Goal: Information Seeking & Learning: Learn about a topic

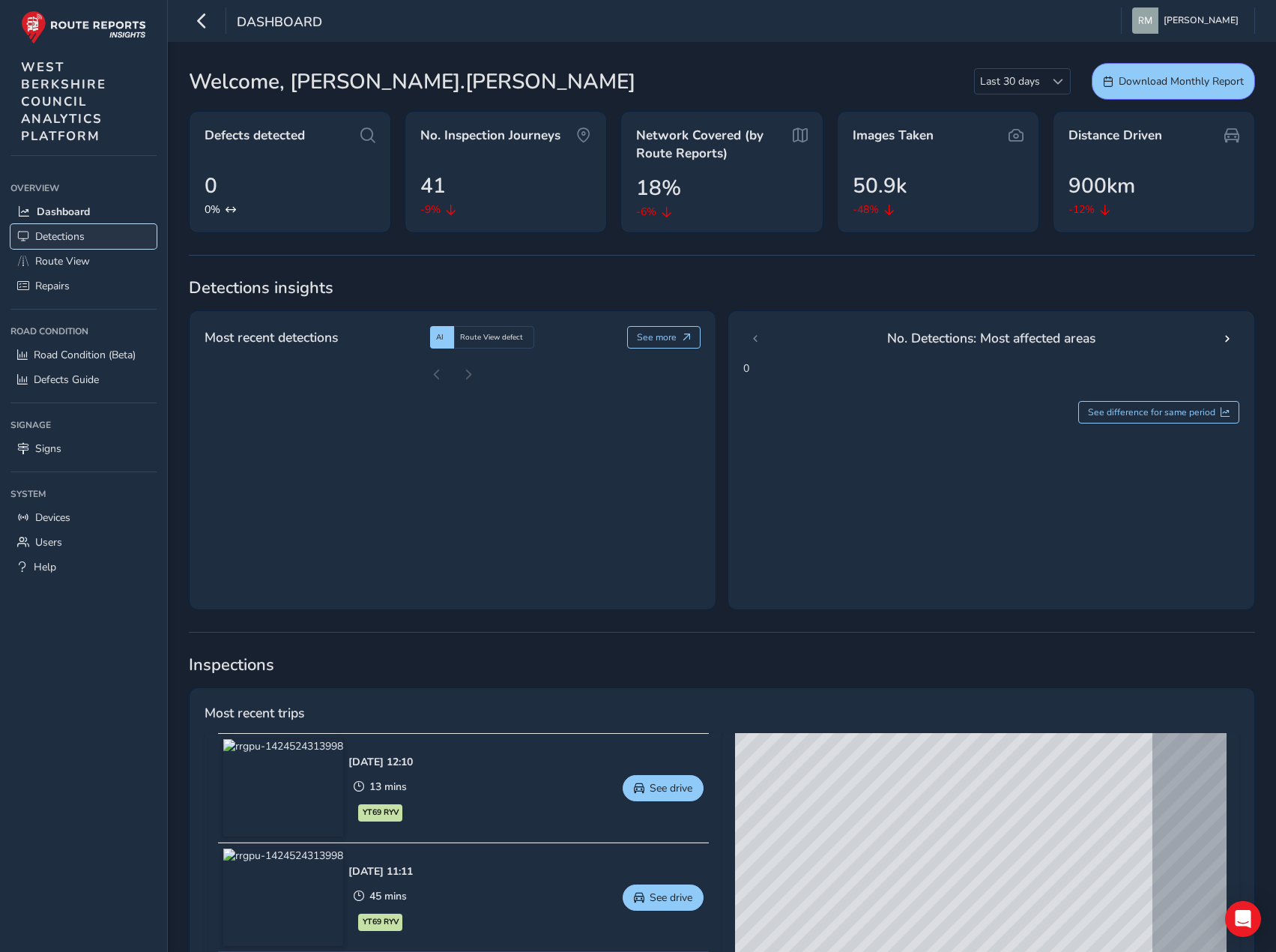
click at [55, 236] on span "Detections" at bounding box center [60, 236] width 50 height 14
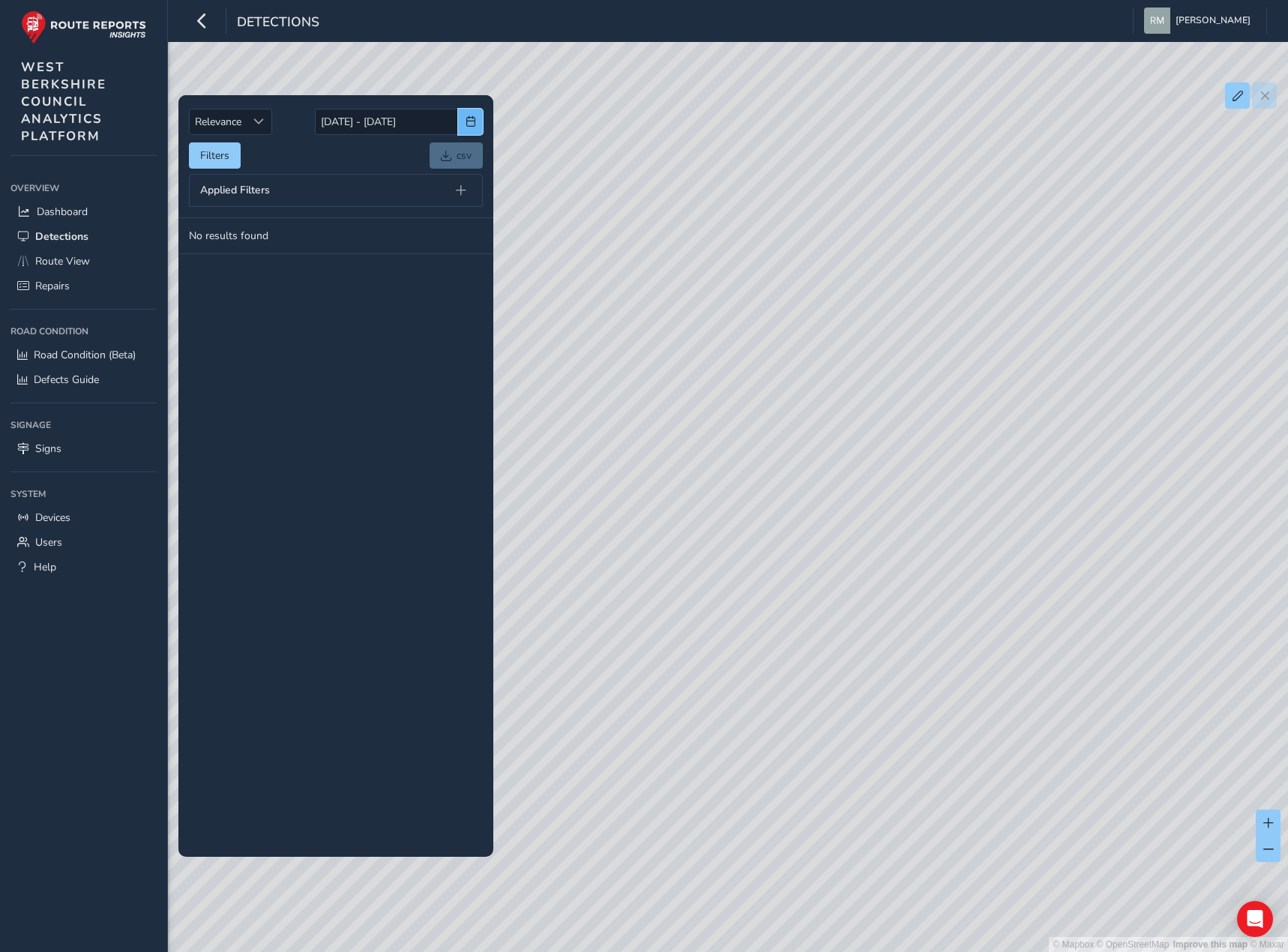
click at [461, 124] on button "button" at bounding box center [470, 122] width 25 height 26
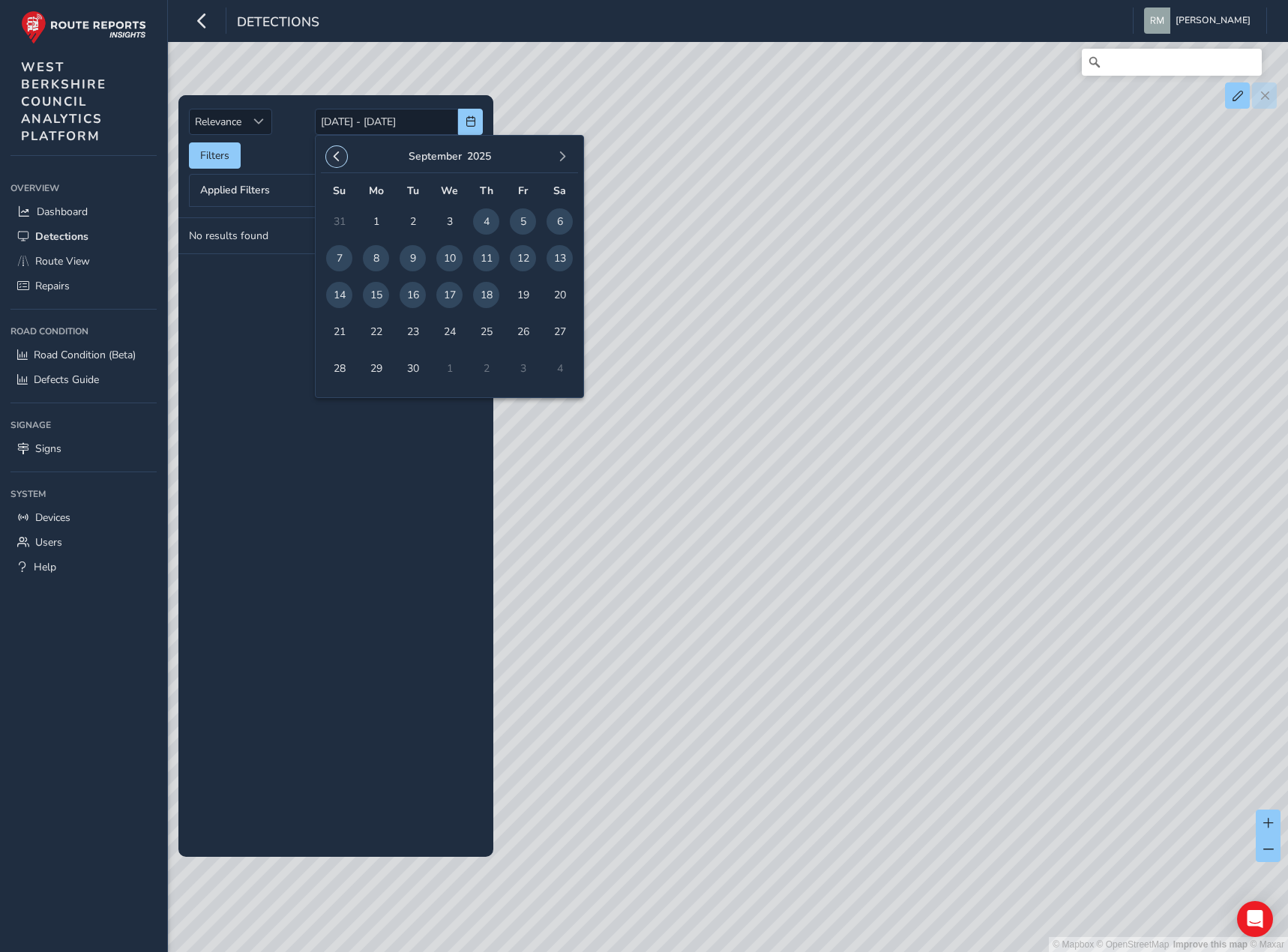
click at [336, 155] on span "button" at bounding box center [336, 157] width 11 height 11
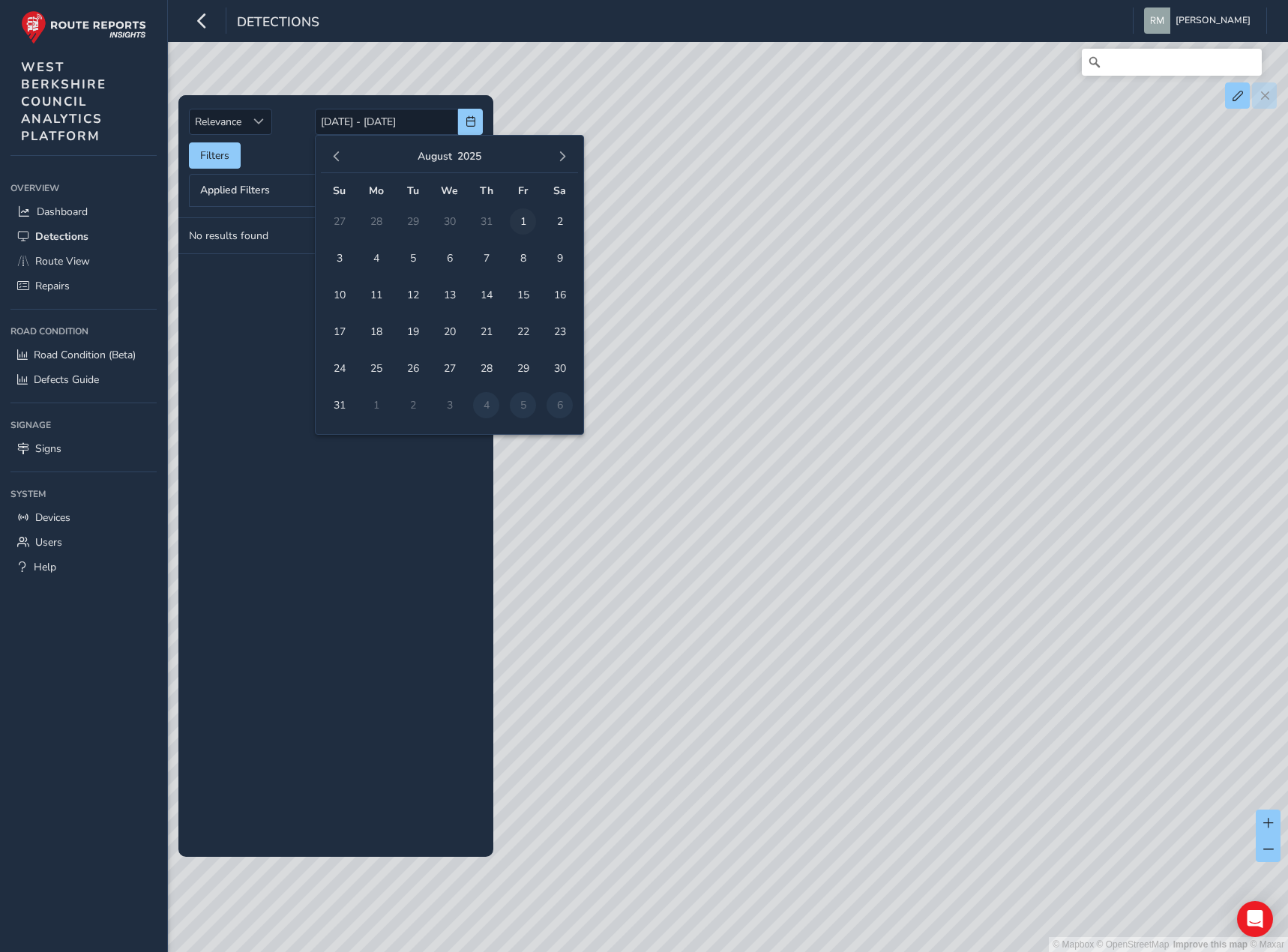
click at [521, 221] on span "1" at bounding box center [523, 221] width 26 height 26
type input "[DATE]"
click at [335, 412] on span "31" at bounding box center [339, 405] width 26 height 26
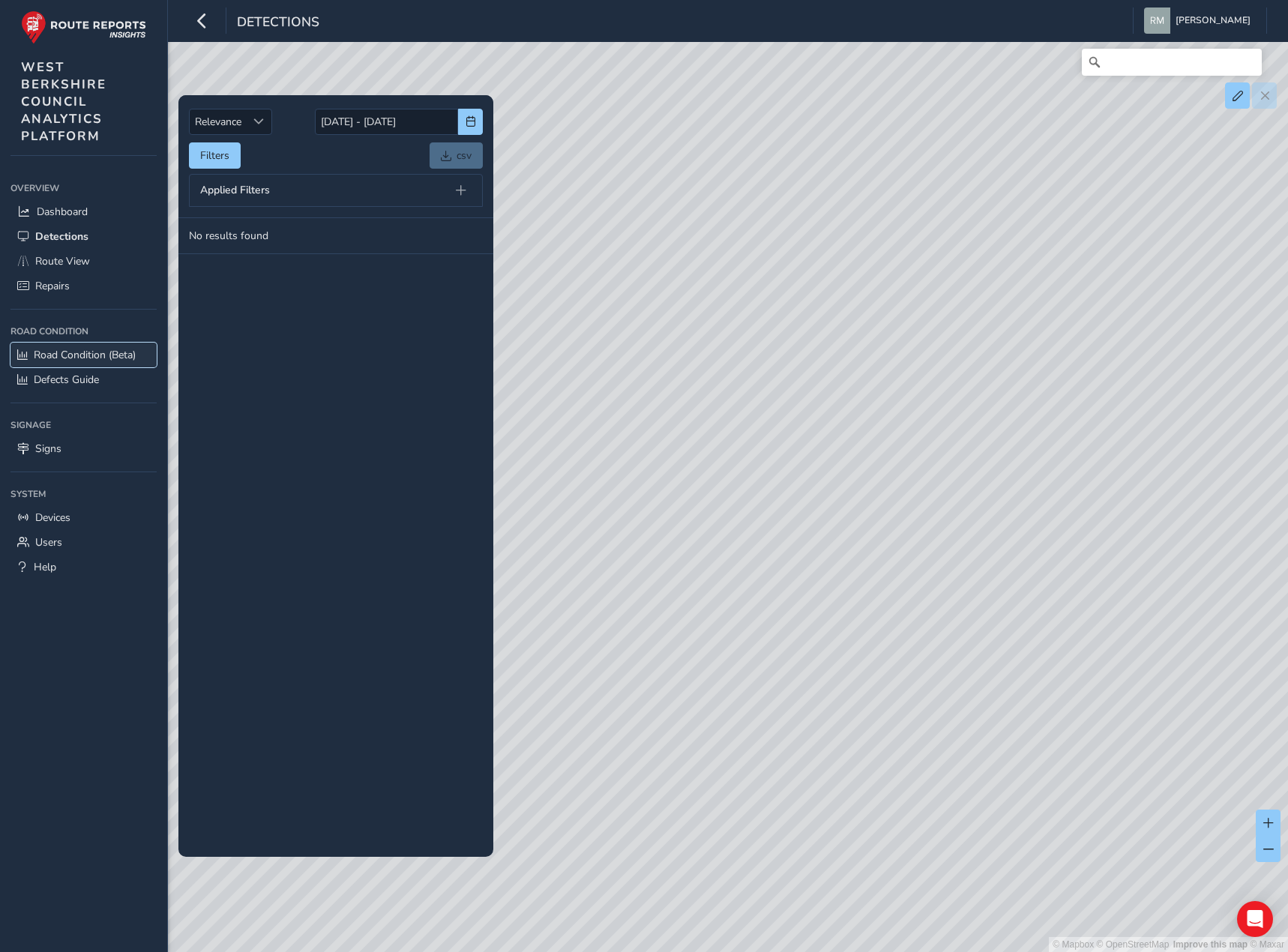
click at [65, 362] on link "Road Condition (Beta)" at bounding box center [83, 354] width 146 height 25
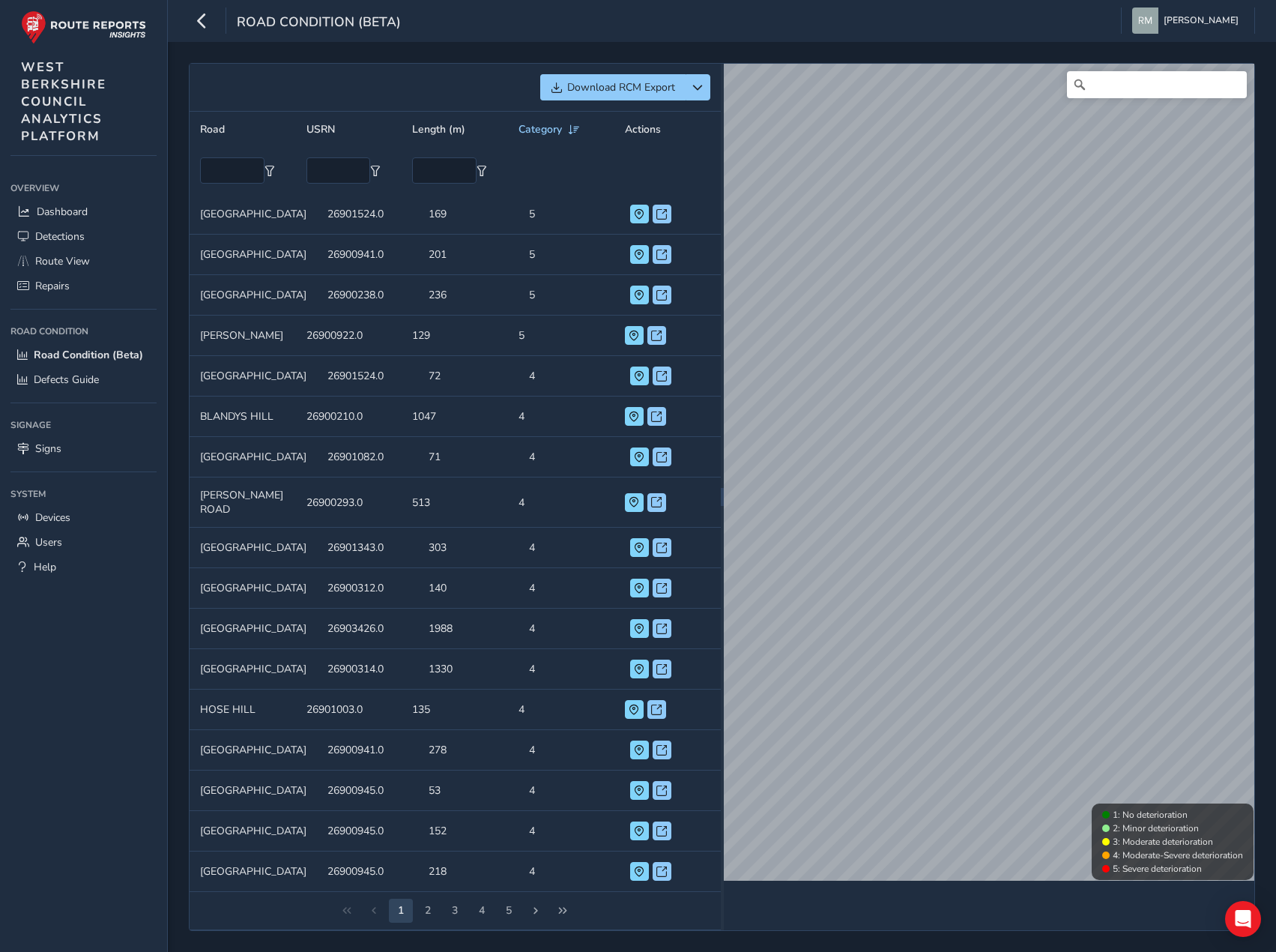
click at [392, 349] on td "USRN 26900922.0" at bounding box center [349, 335] width 106 height 41
click at [629, 341] on span at bounding box center [634, 335] width 11 height 11
click at [635, 298] on span at bounding box center [639, 296] width 11 height 11
click at [635, 250] on span at bounding box center [639, 255] width 11 height 11
click at [635, 212] on span at bounding box center [639, 214] width 11 height 11
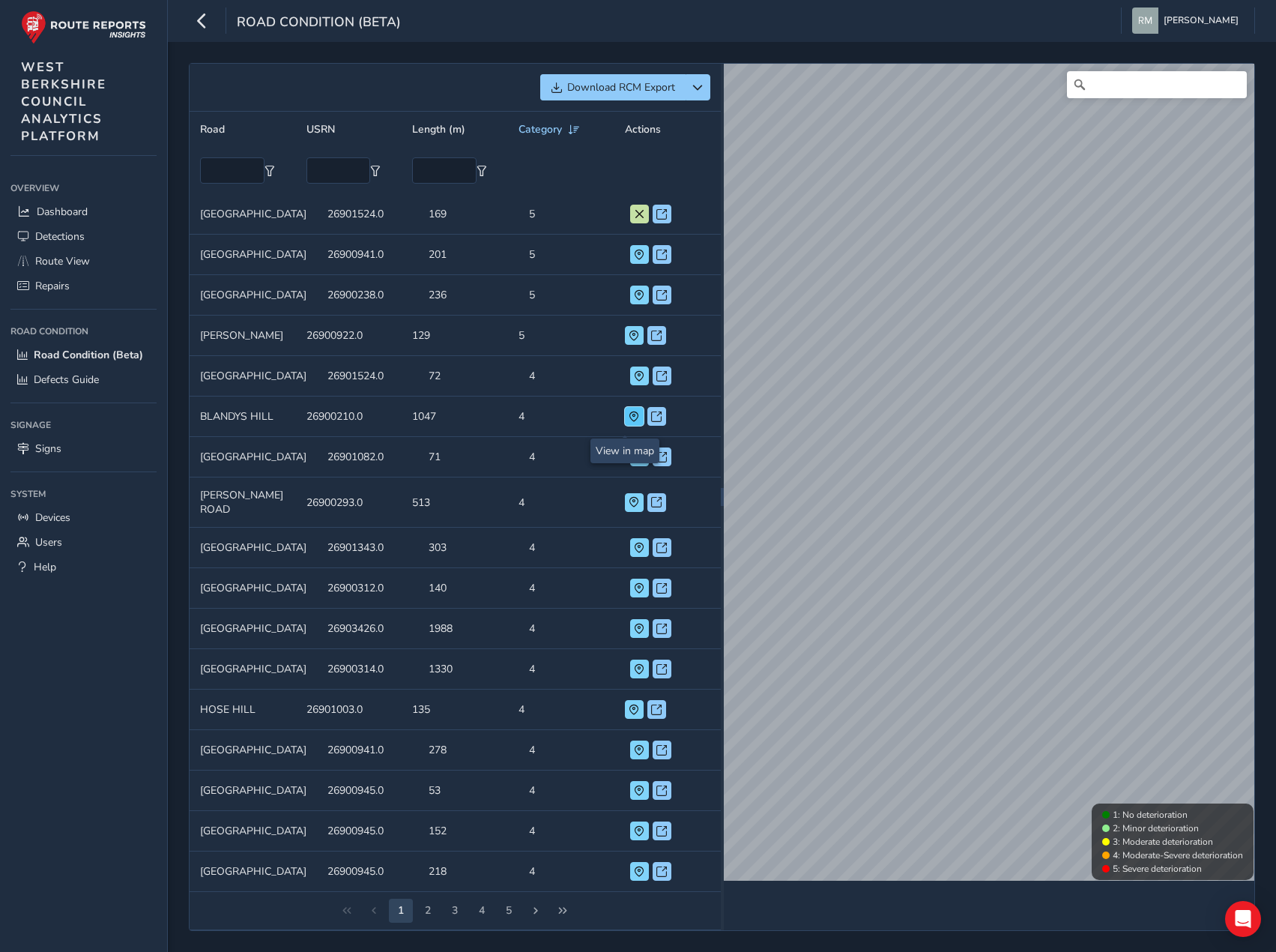
click at [629, 421] on span at bounding box center [634, 416] width 11 height 11
click at [561, 916] on span "Last Page" at bounding box center [562, 910] width 11 height 11
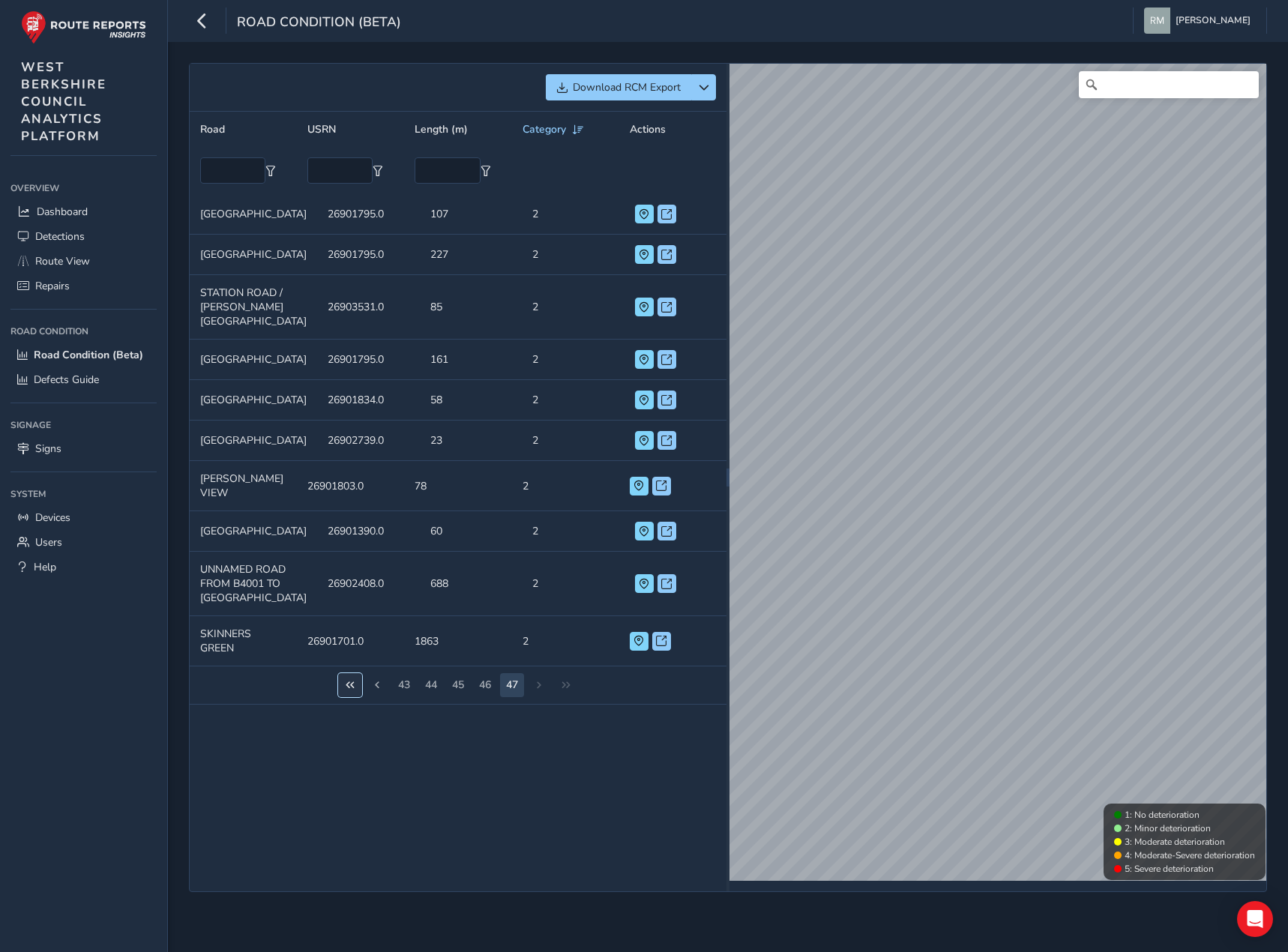
click at [345, 697] on button "First Page" at bounding box center [350, 685] width 24 height 24
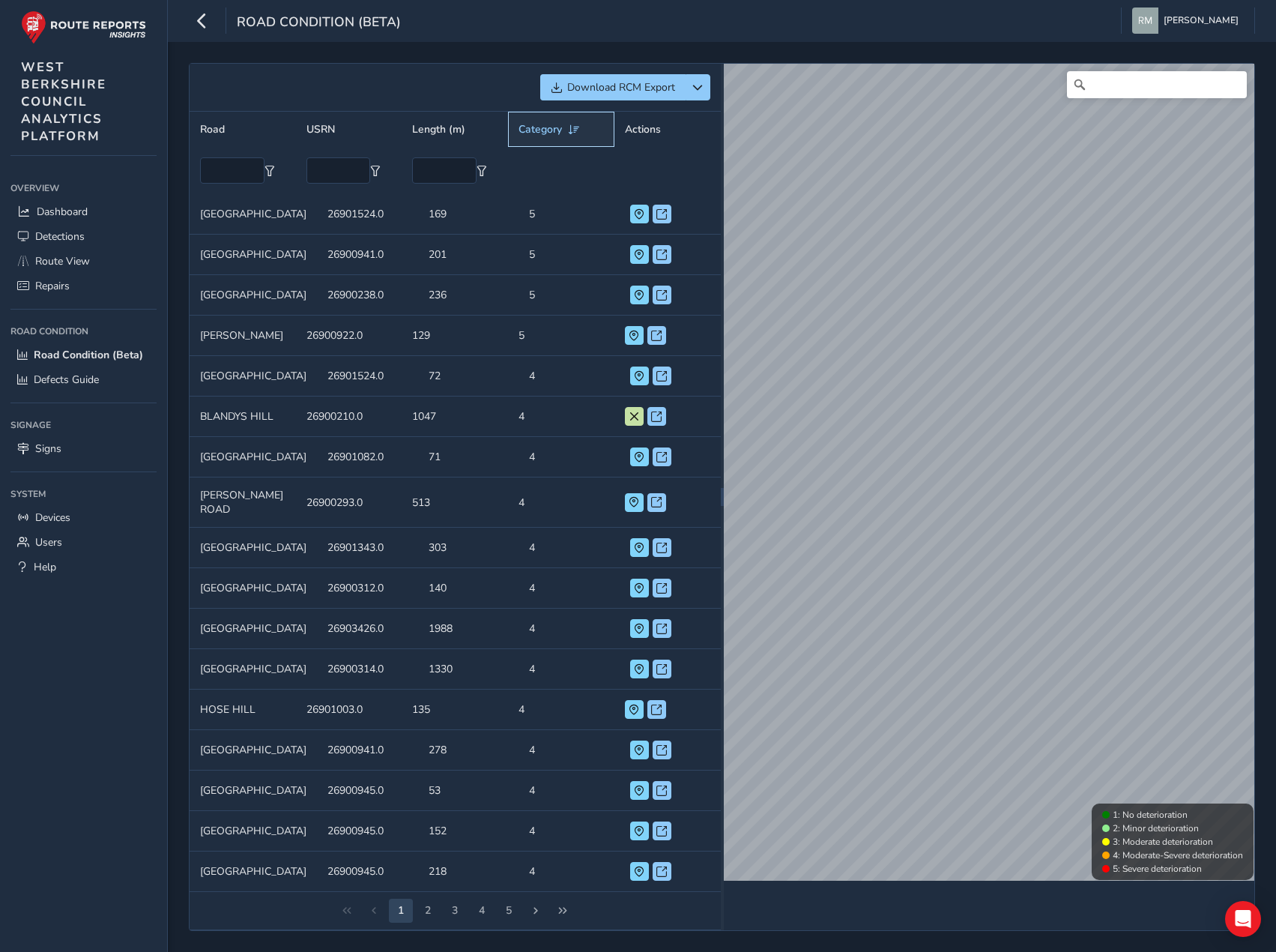
click at [573, 126] on span at bounding box center [574, 129] width 14 height 11
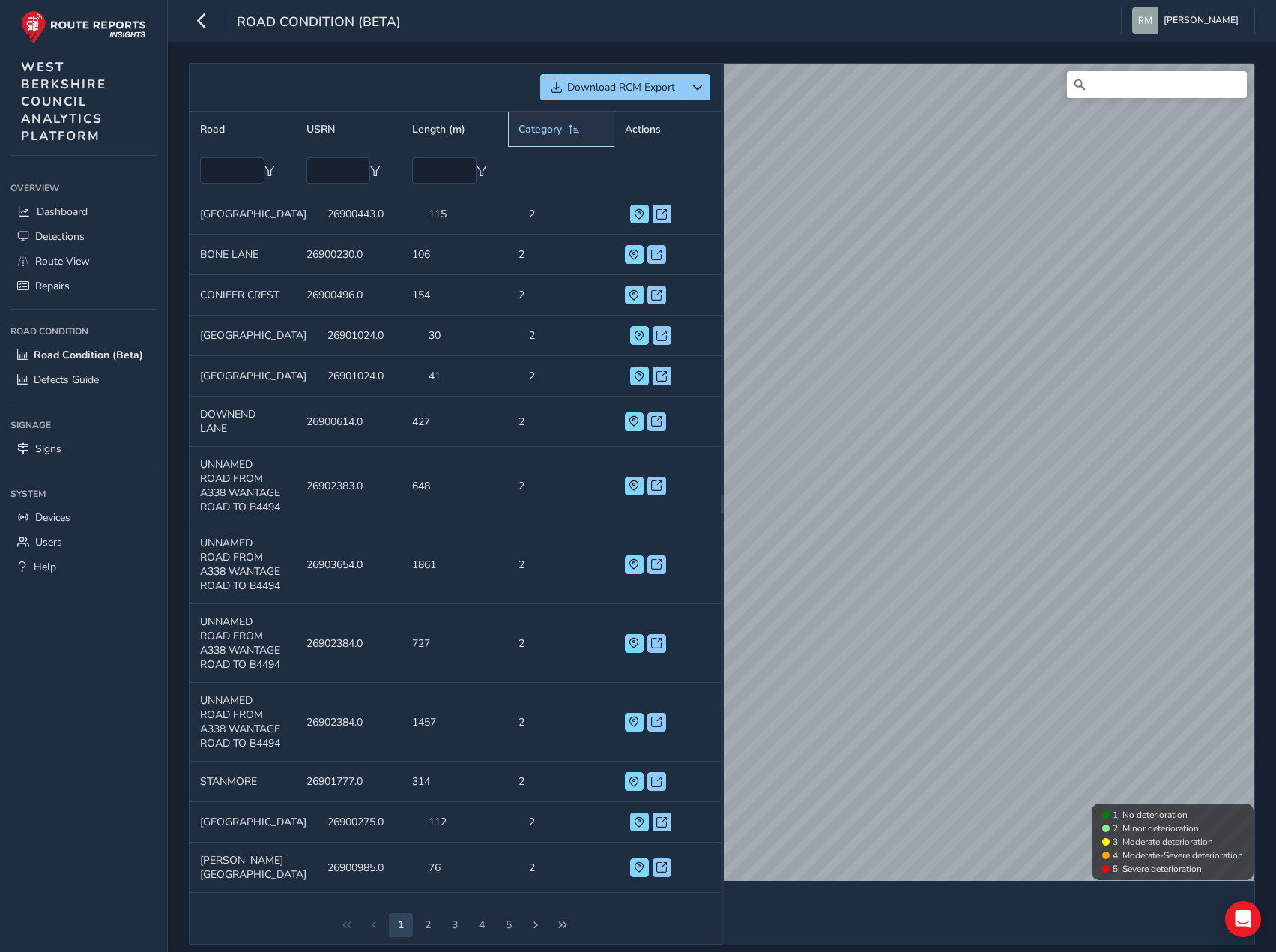
click at [570, 123] on div "Category" at bounding box center [549, 129] width 62 height 14
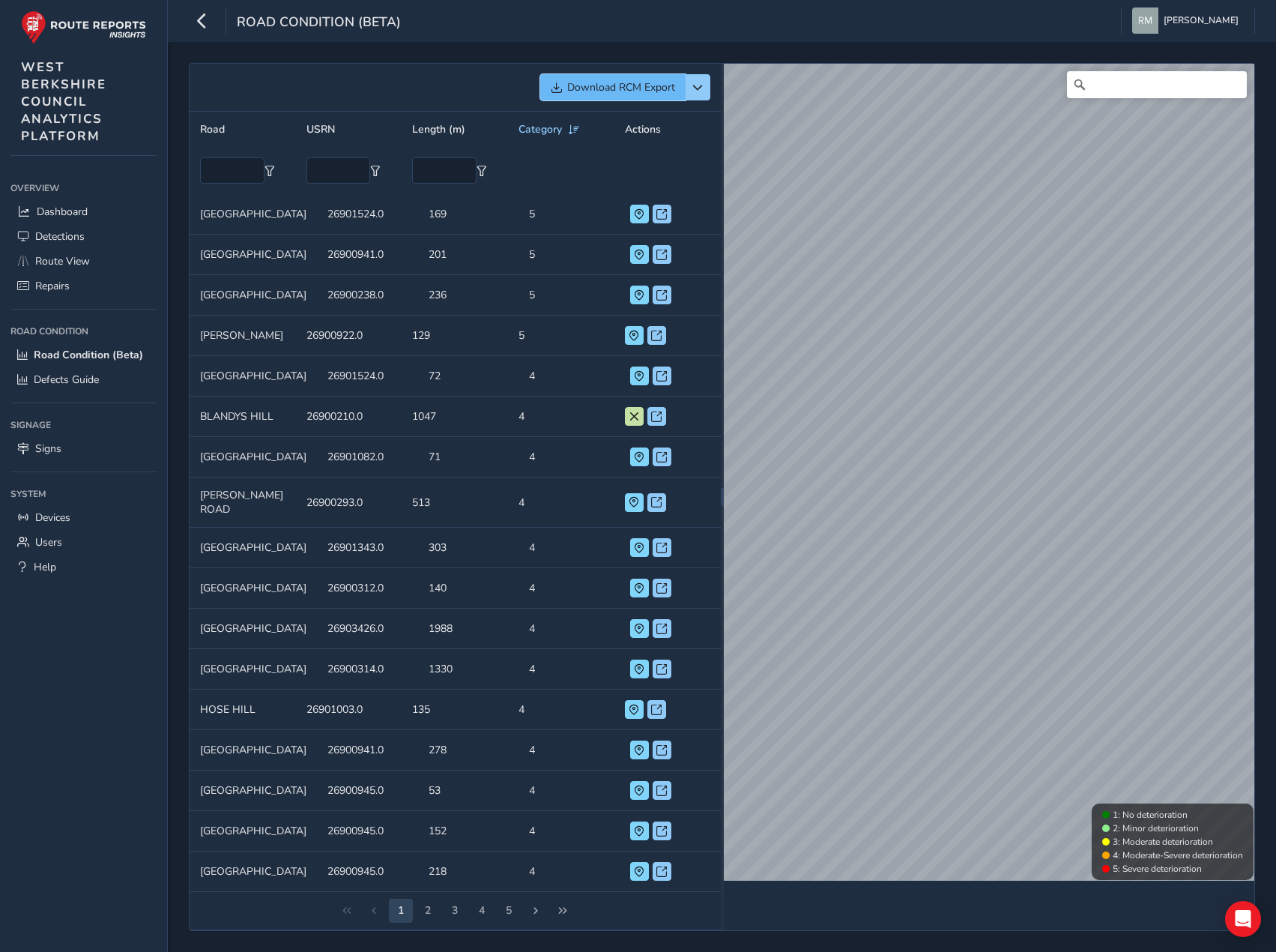
click at [656, 87] on span "Download RCM Export" at bounding box center [621, 87] width 108 height 14
click at [200, 29] on icon "button" at bounding box center [202, 21] width 16 height 26
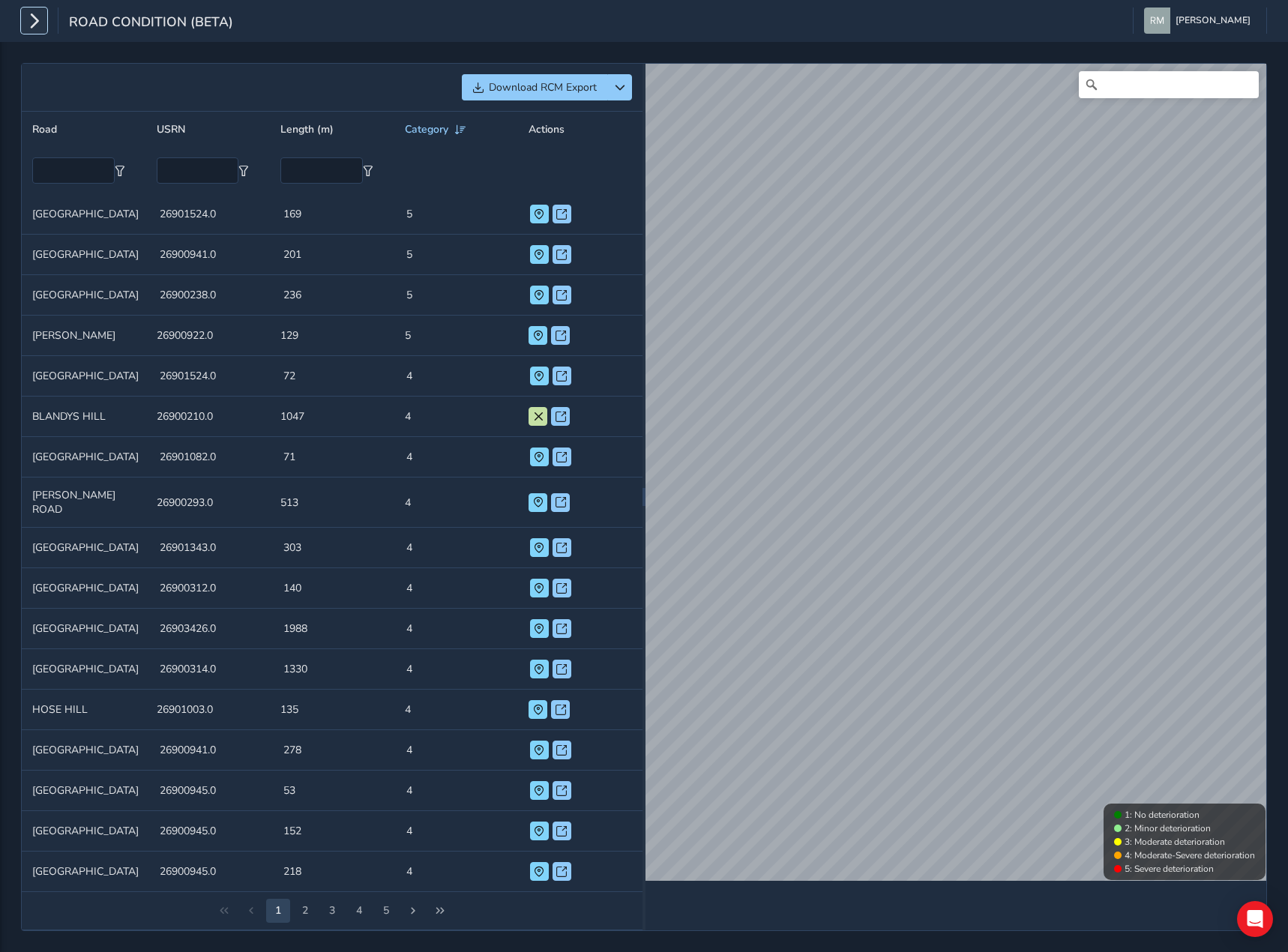
click at [36, 22] on icon "button" at bounding box center [34, 21] width 16 height 26
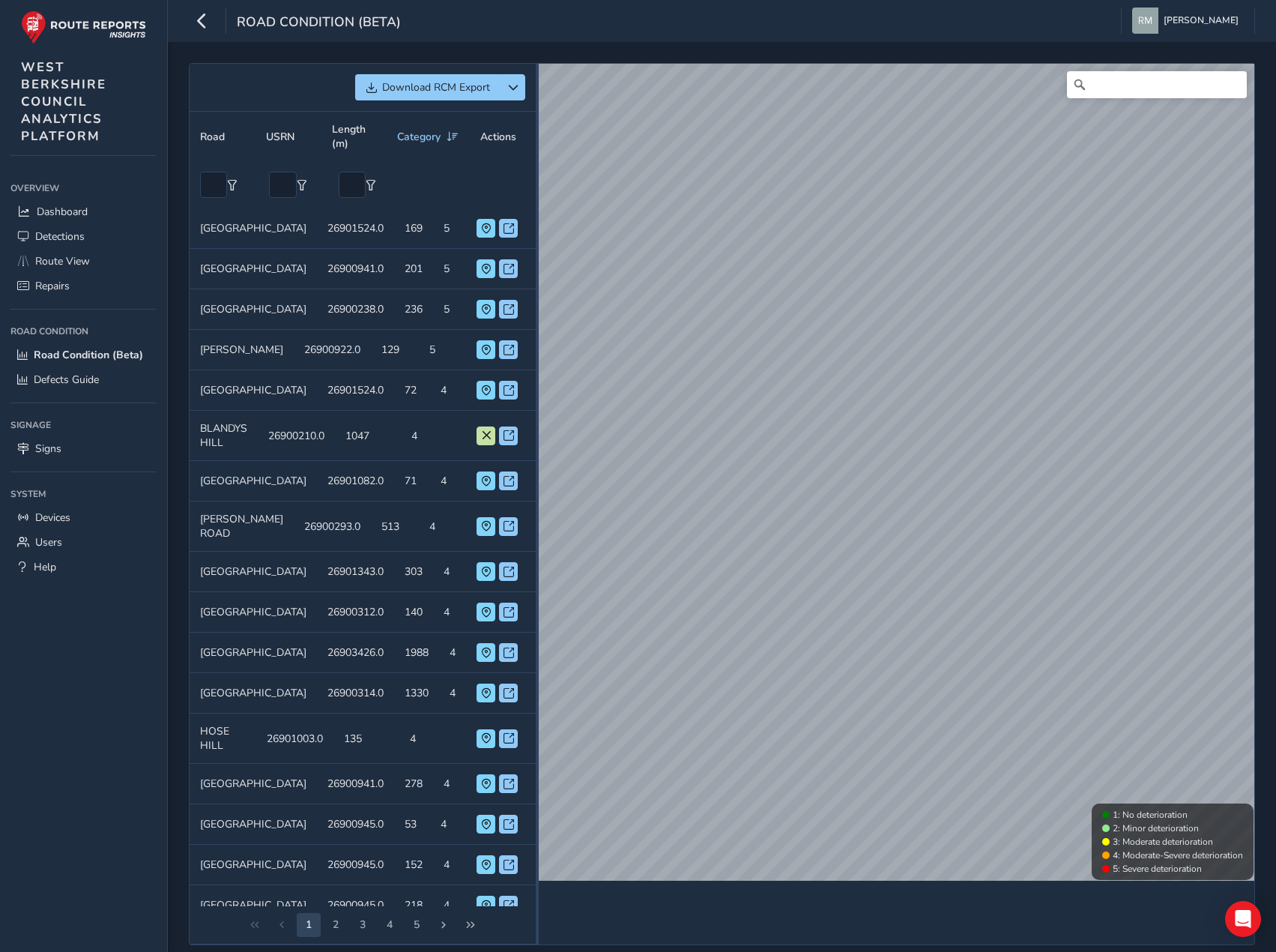
drag, startPoint x: 722, startPoint y: 234, endPoint x: 490, endPoint y: 264, distance: 233.9
click at [490, 264] on div "Download RCM Export Road USRN Length (m) Category Actions Road PRIORY ROAD USRN…" at bounding box center [722, 504] width 1067 height 883
click at [481, 440] on span at bounding box center [486, 435] width 11 height 11
click at [481, 275] on span at bounding box center [486, 269] width 11 height 11
click at [504, 275] on span at bounding box center [509, 269] width 11 height 11
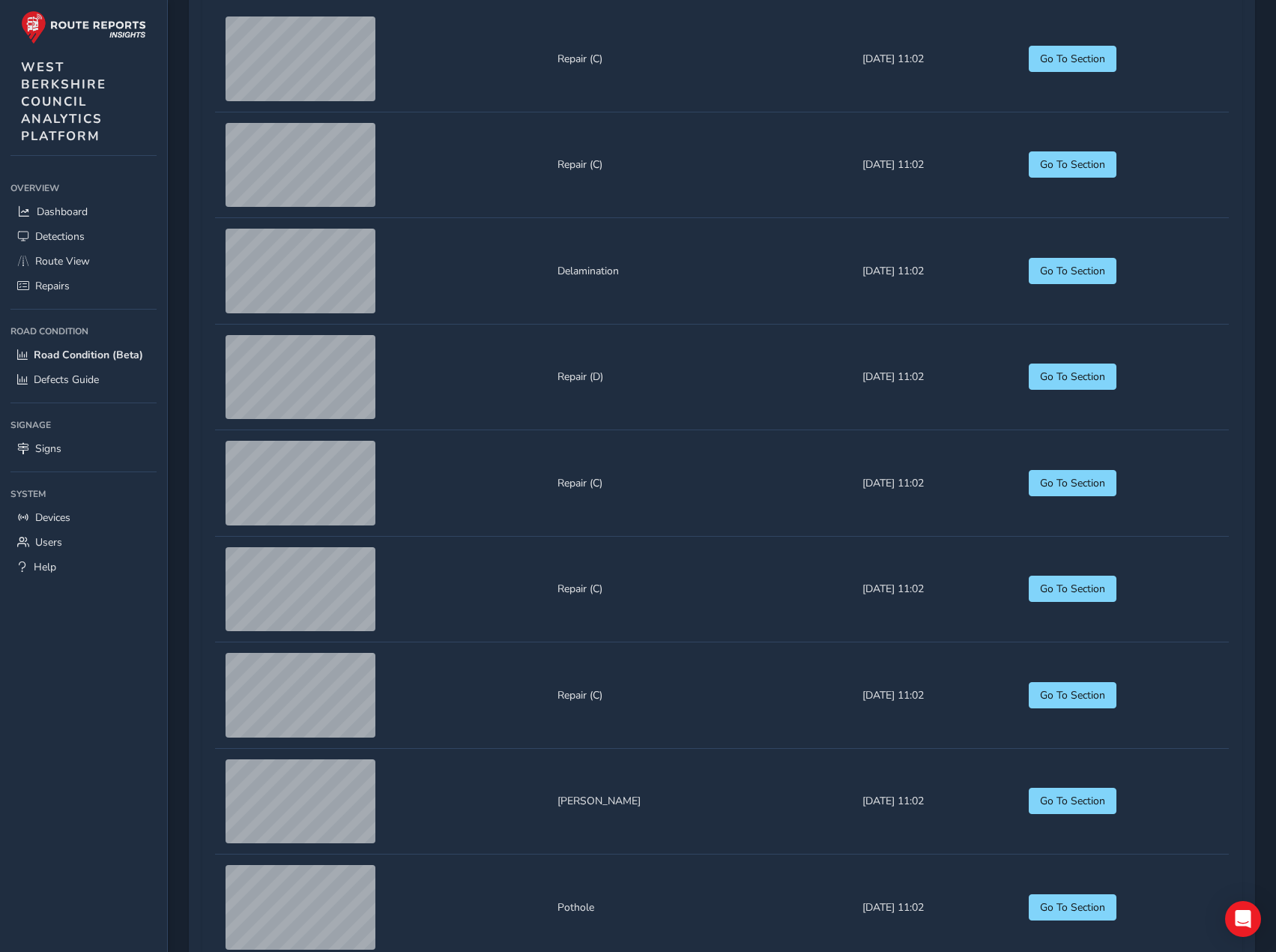
scroll to position [1406, 0]
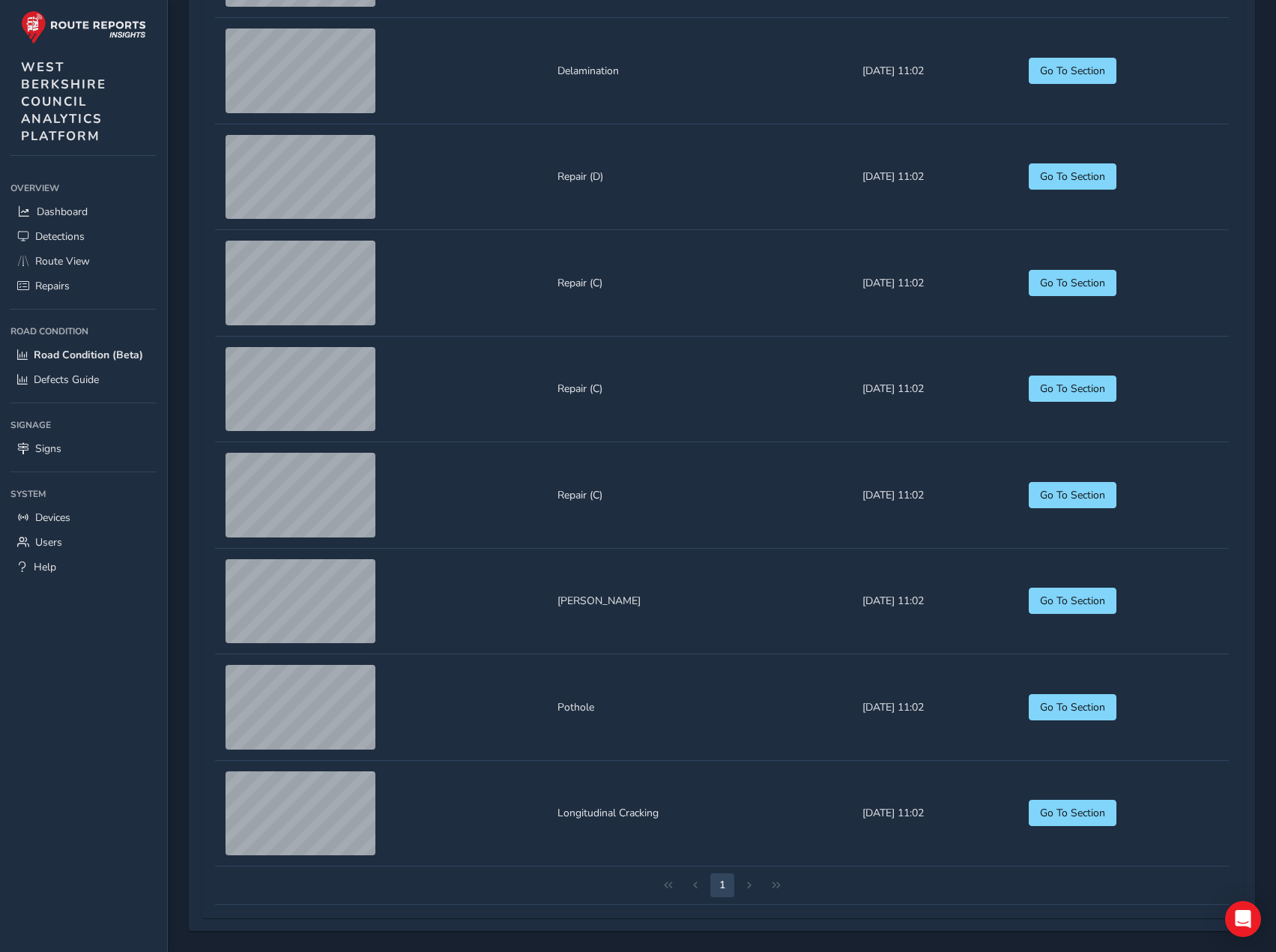
click at [752, 889] on div "1" at bounding box center [722, 886] width 1014 height 39
click at [748, 887] on div "1" at bounding box center [722, 886] width 1014 height 39
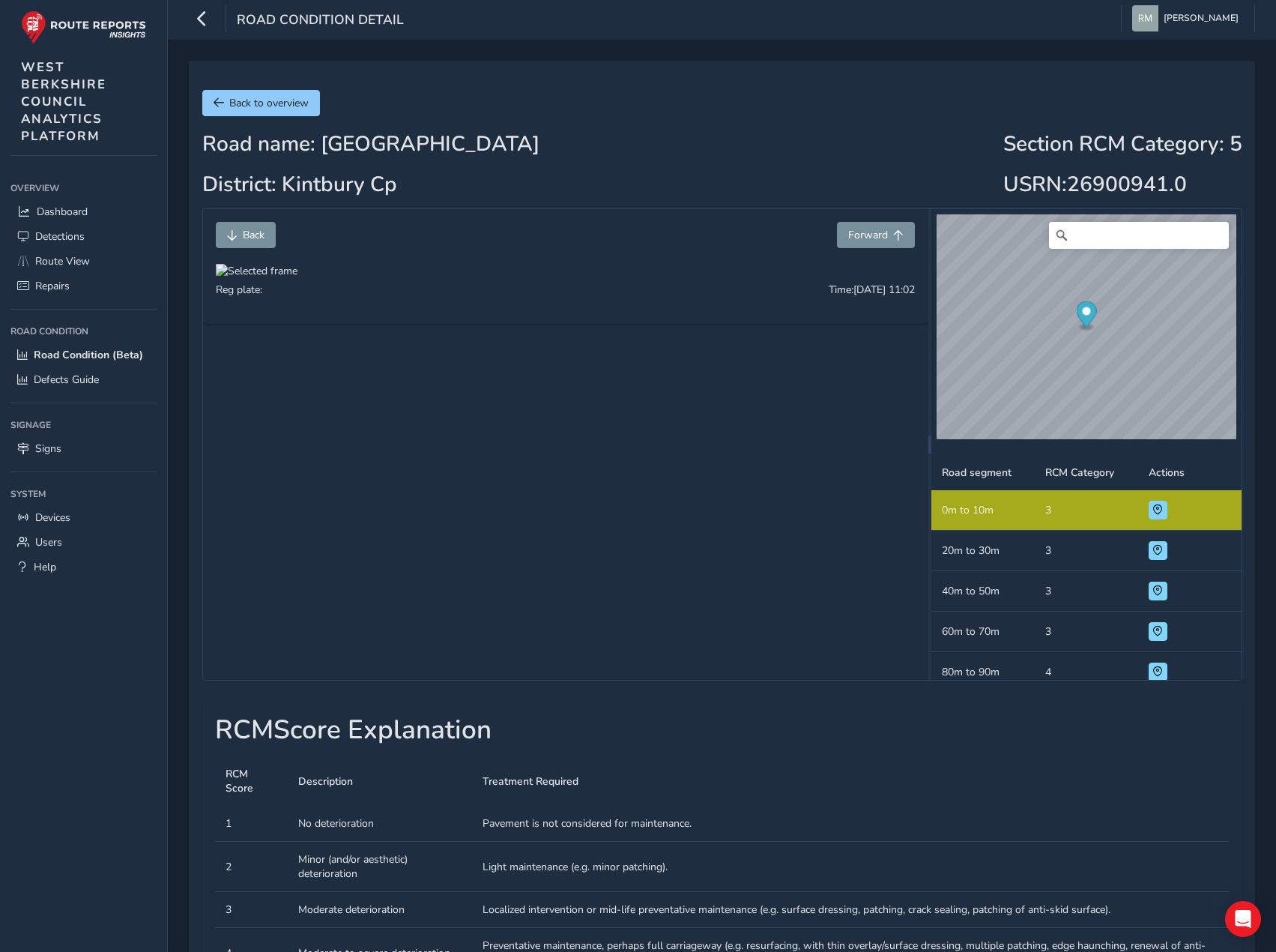
scroll to position [0, 0]
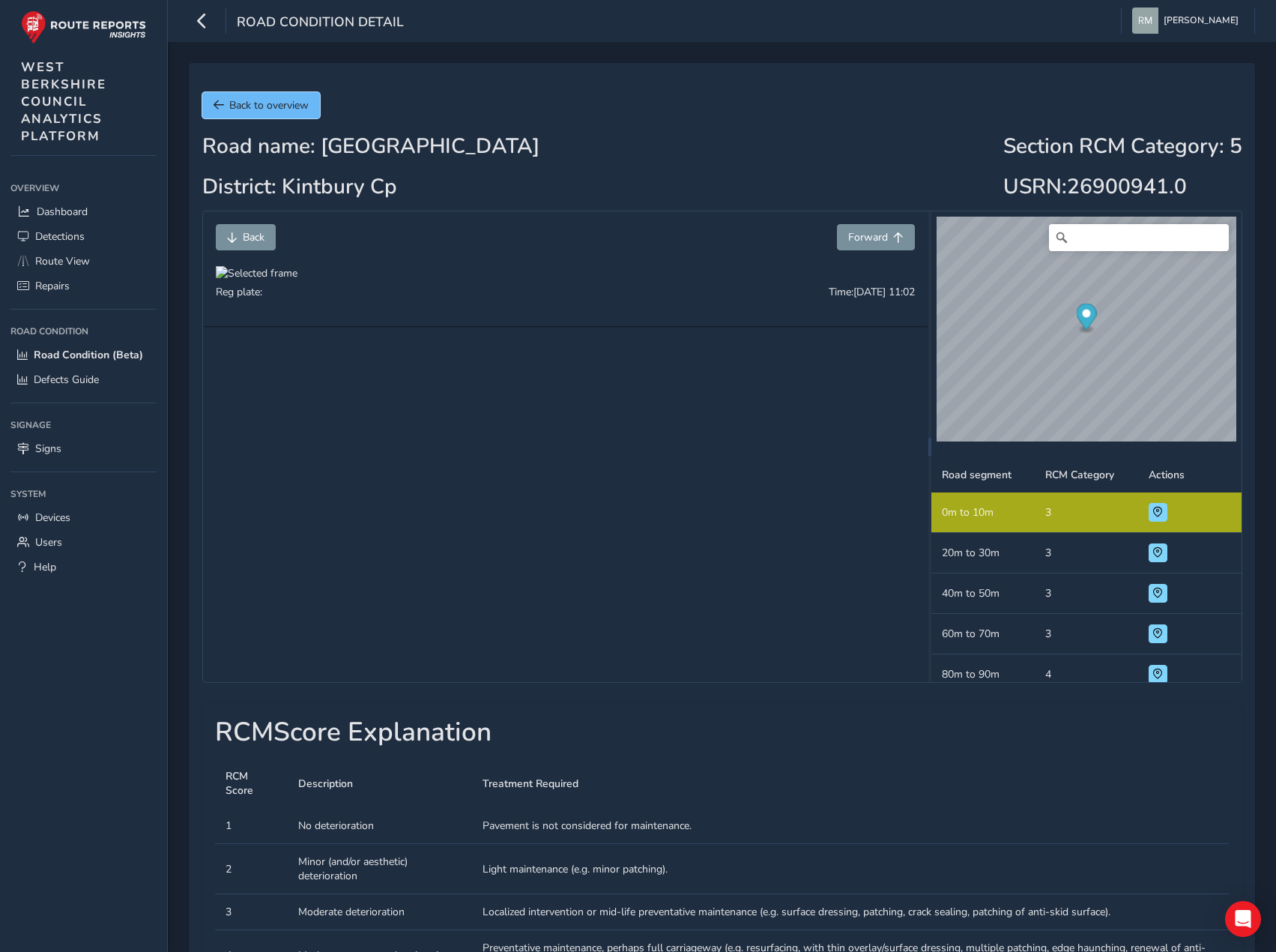
click at [271, 115] on button "Back to overview" at bounding box center [261, 105] width 118 height 26
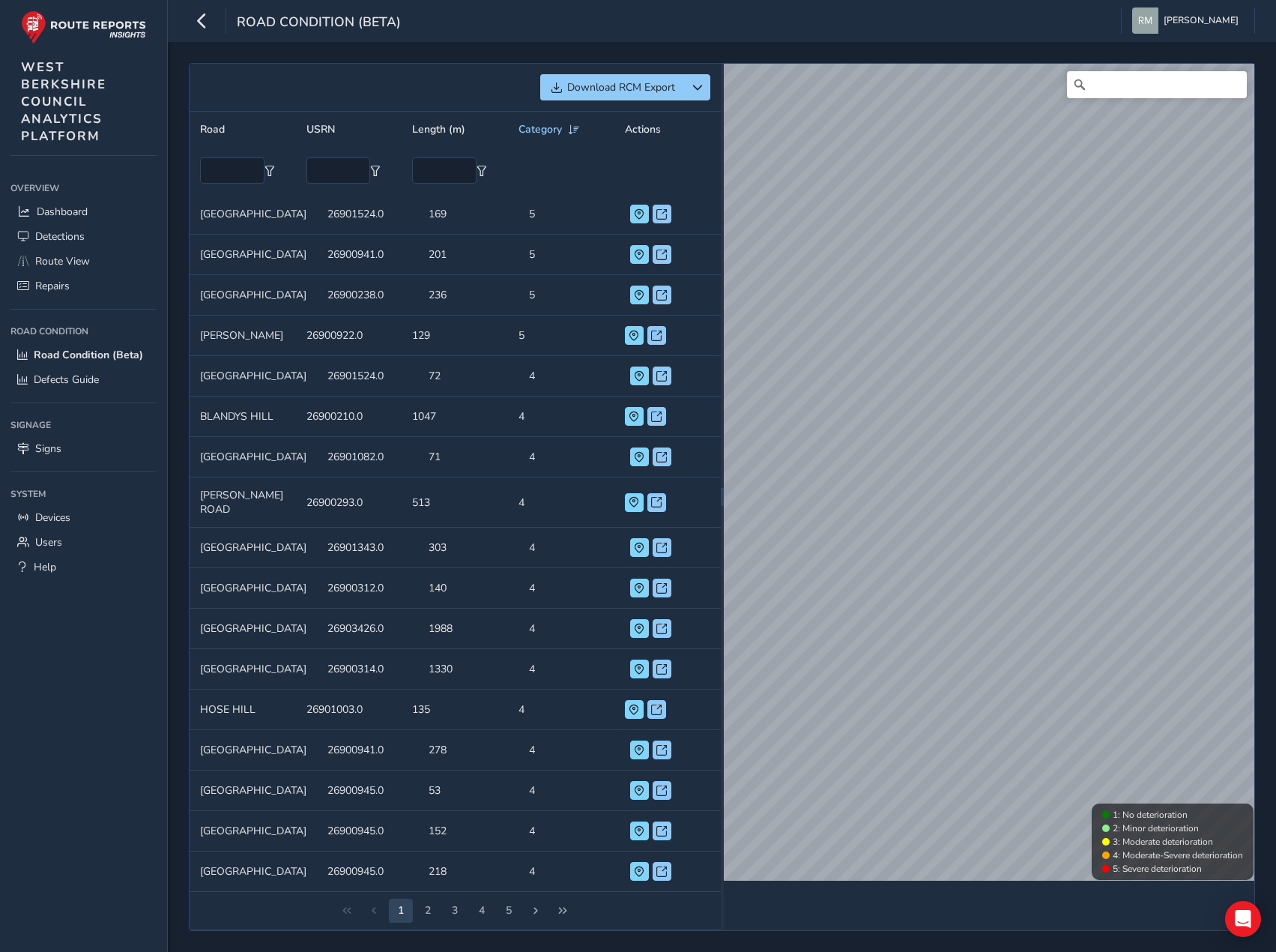
click at [443, 249] on td "Length (m) 201" at bounding box center [469, 255] width 101 height 41
click at [656, 254] on span at bounding box center [661, 255] width 11 height 11
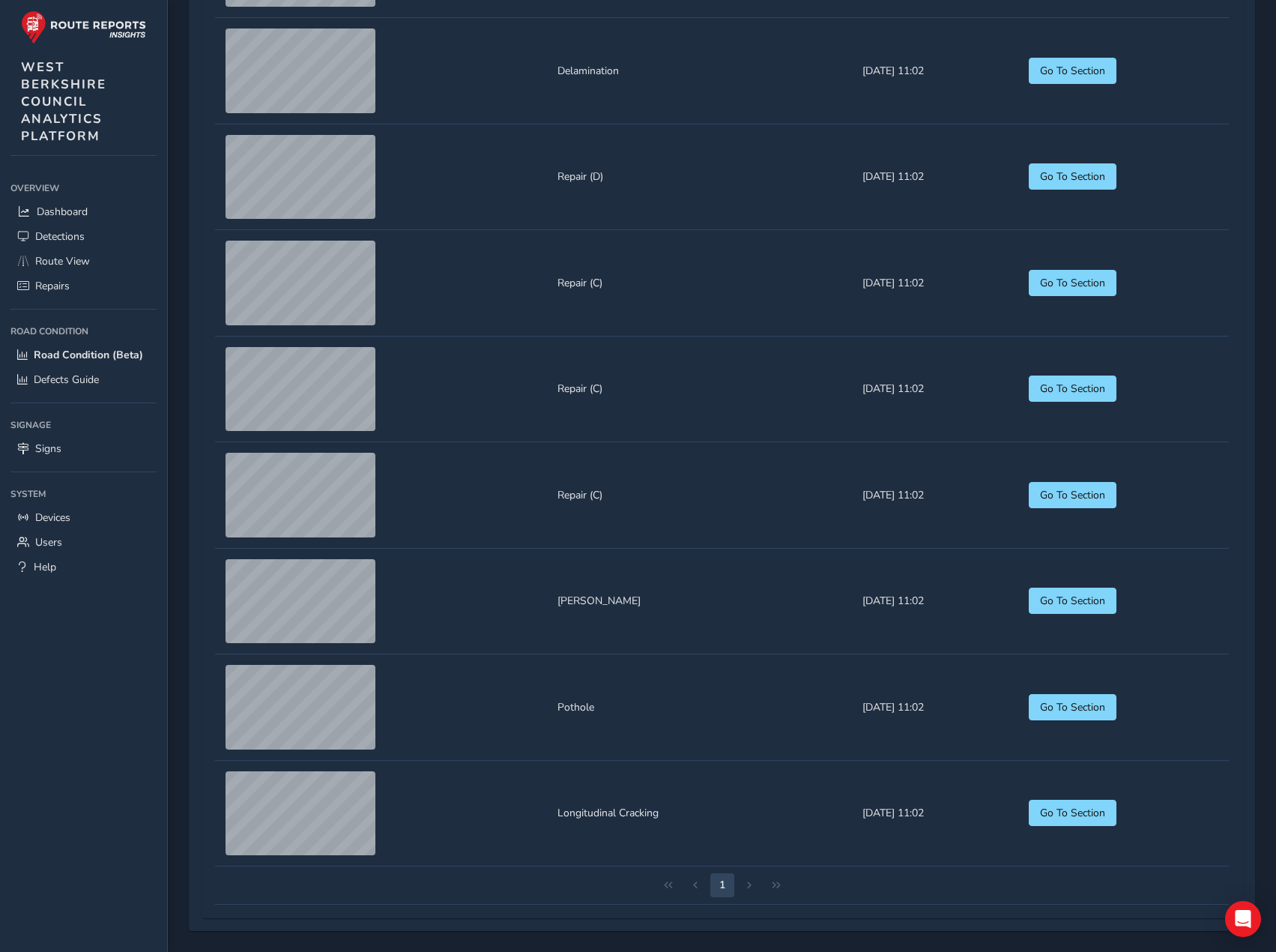
scroll to position [1031, 0]
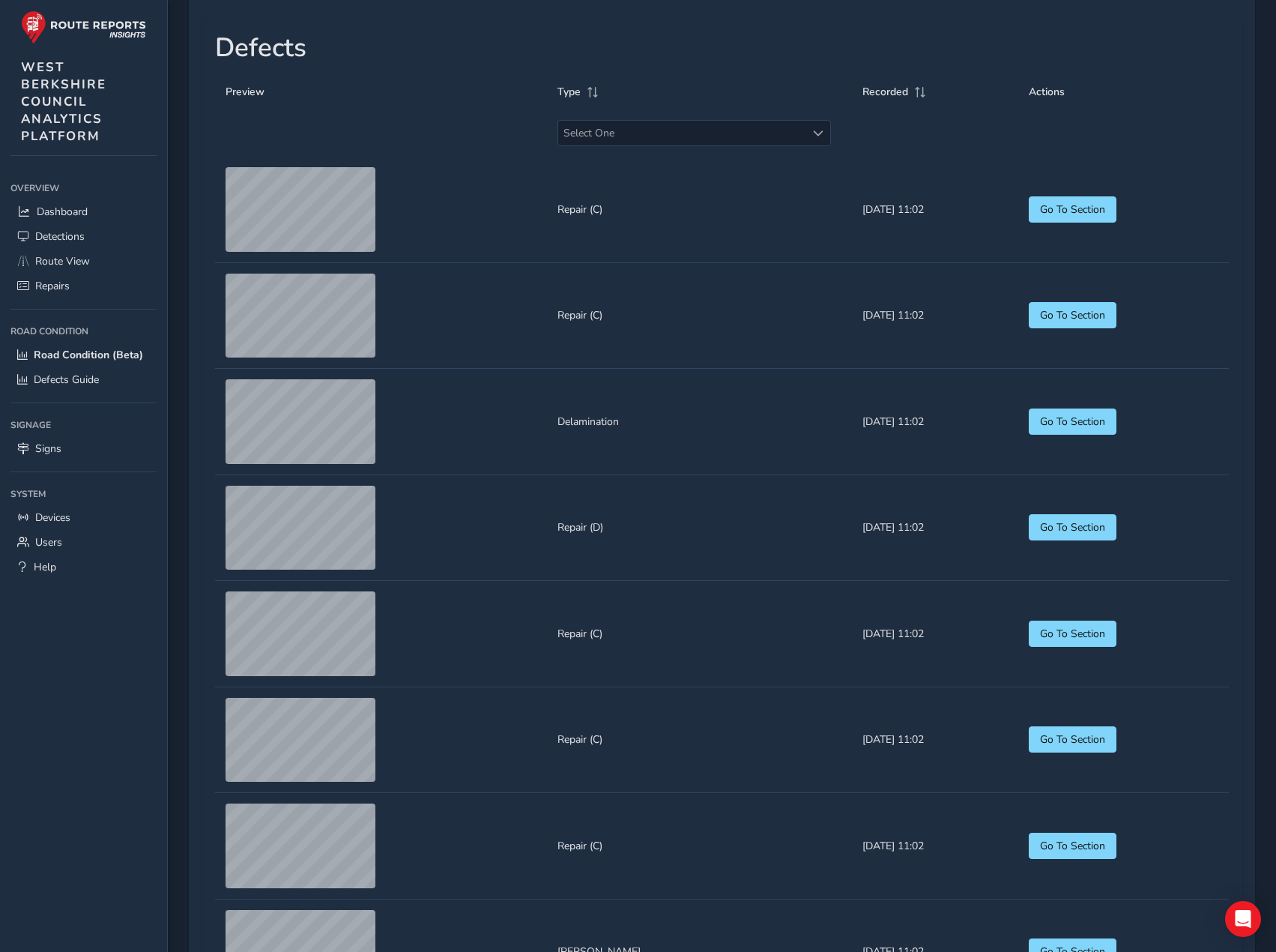
click at [621, 444] on td "Type Delamination" at bounding box center [700, 421] width 305 height 106
click at [1078, 434] on button "Go To Section" at bounding box center [1073, 421] width 87 height 26
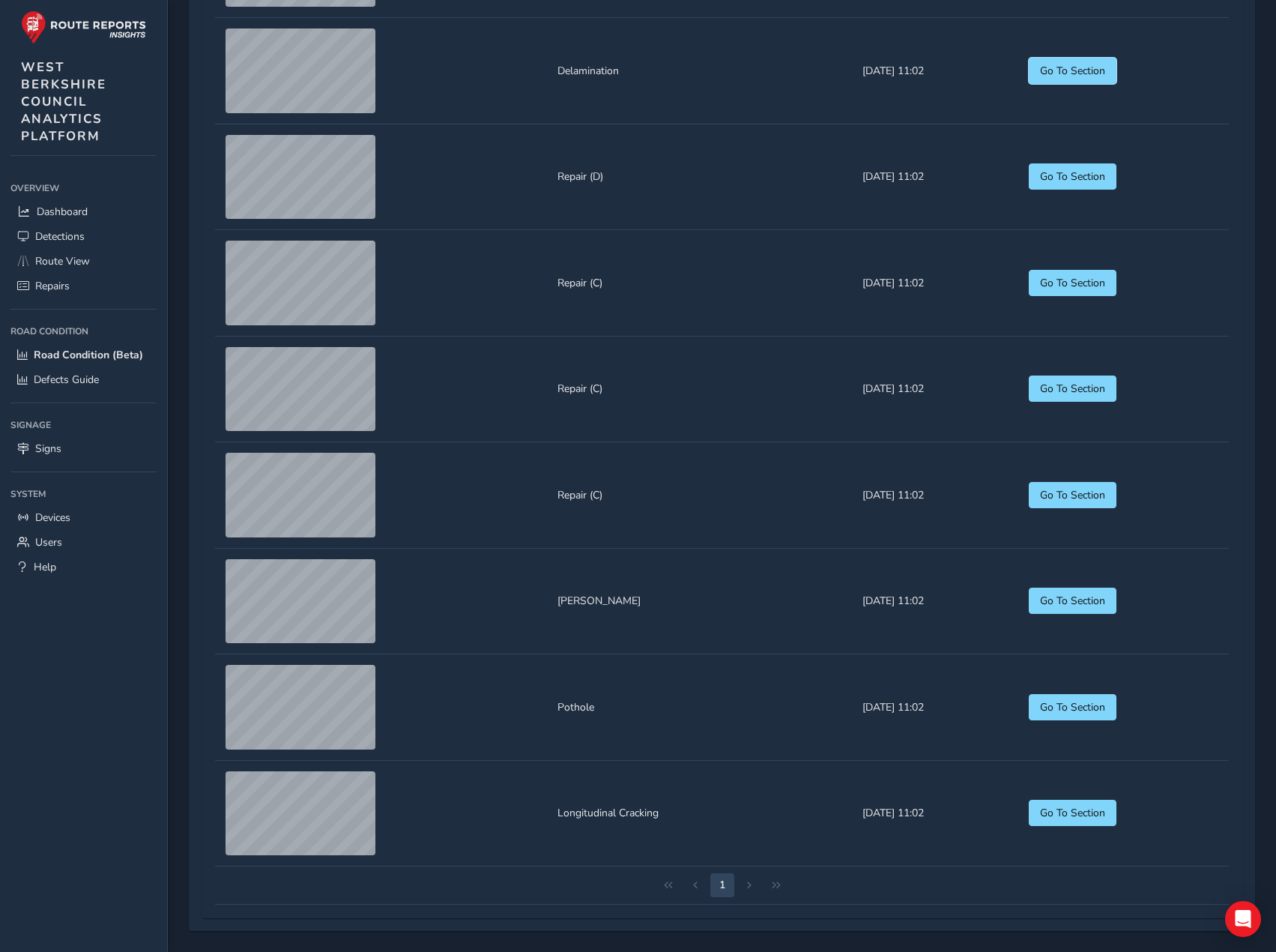
scroll to position [1427, 0]
click at [1088, 804] on button "Go To Section" at bounding box center [1073, 813] width 87 height 26
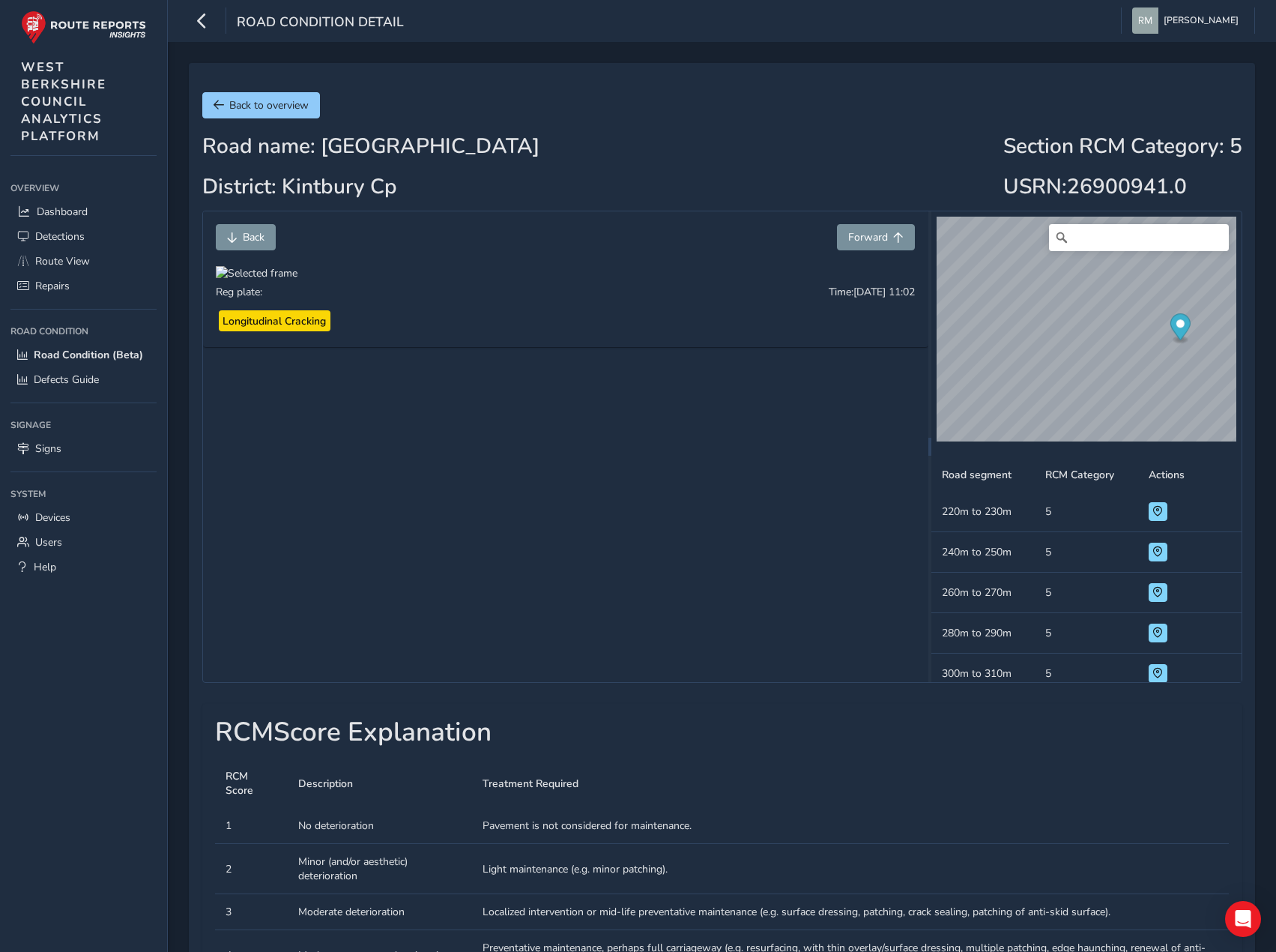
scroll to position [620, 0]
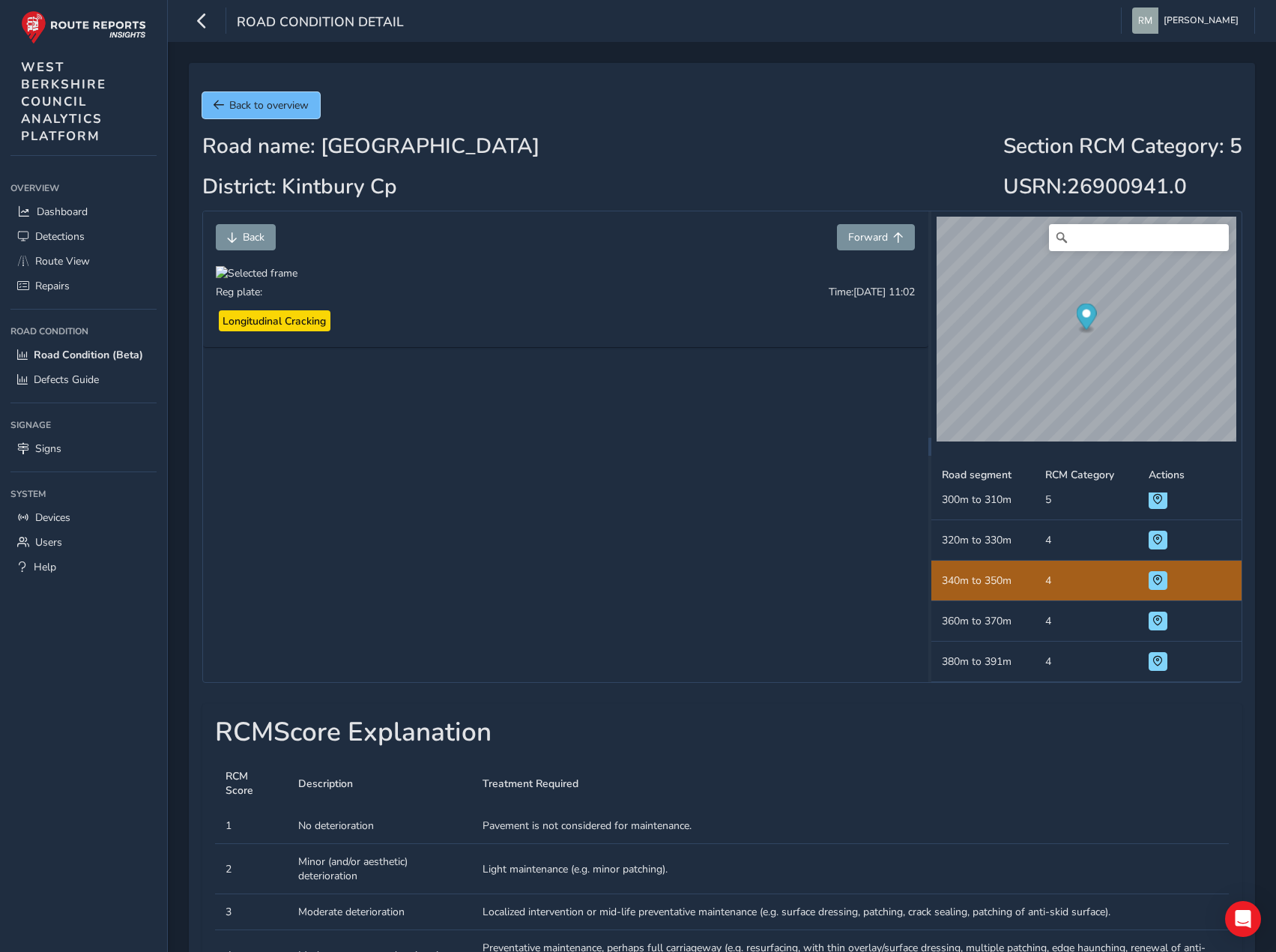
click at [253, 100] on span "Back to overview" at bounding box center [269, 105] width 79 height 14
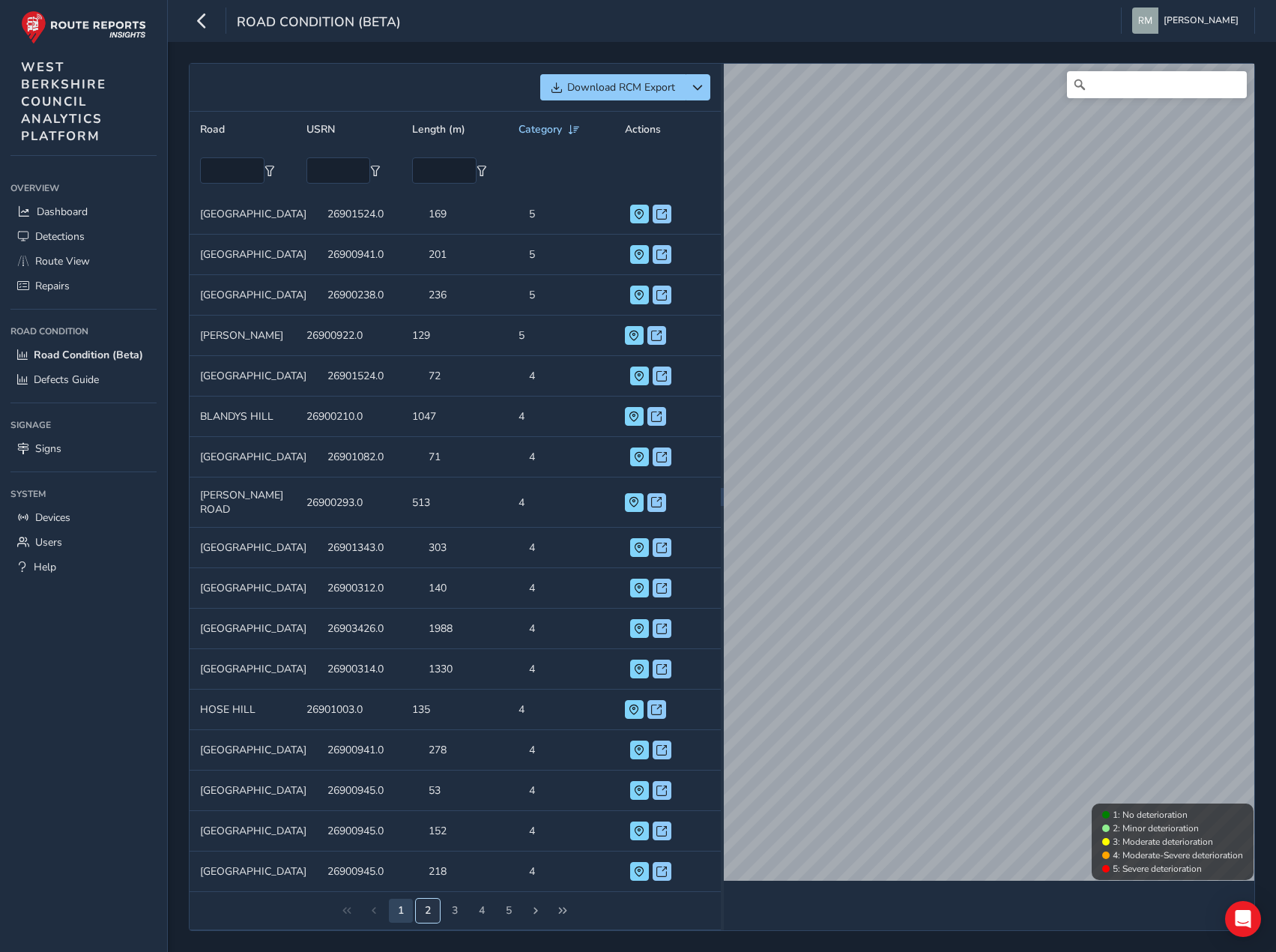
click at [428, 923] on button "2" at bounding box center [428, 910] width 24 height 24
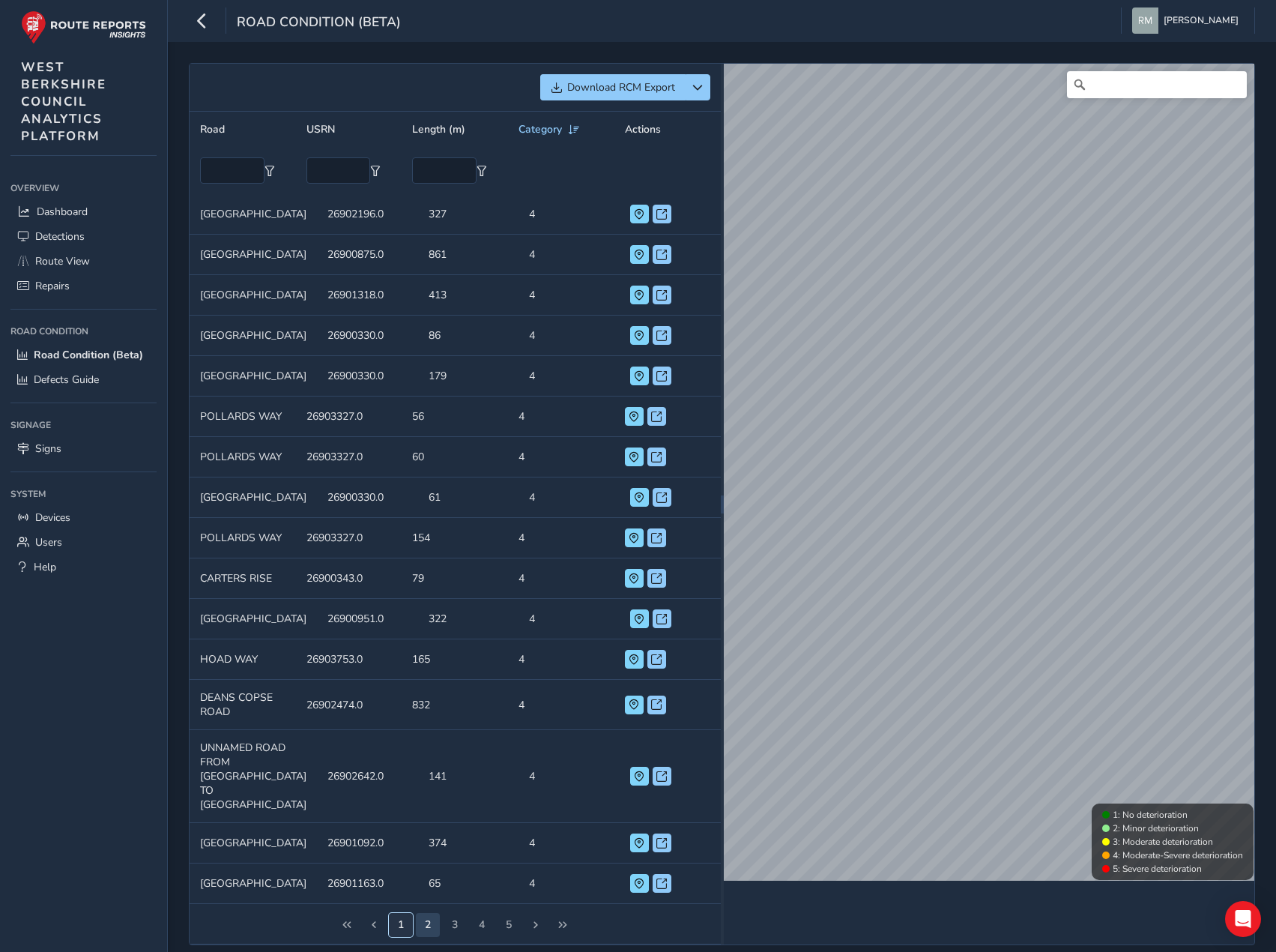
click at [400, 929] on button "1" at bounding box center [401, 925] width 24 height 24
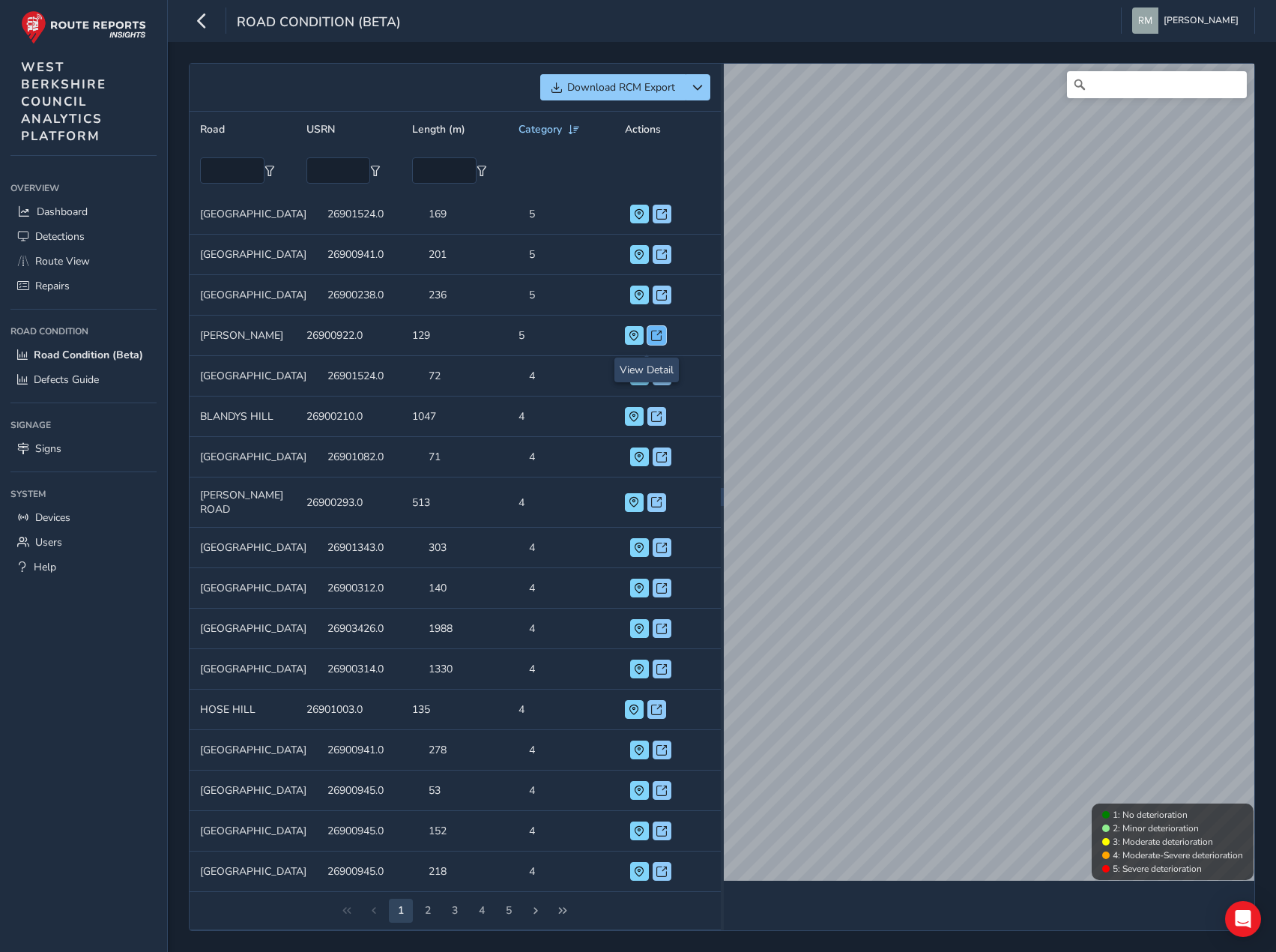
click at [651, 341] on span at bounding box center [656, 335] width 11 height 11
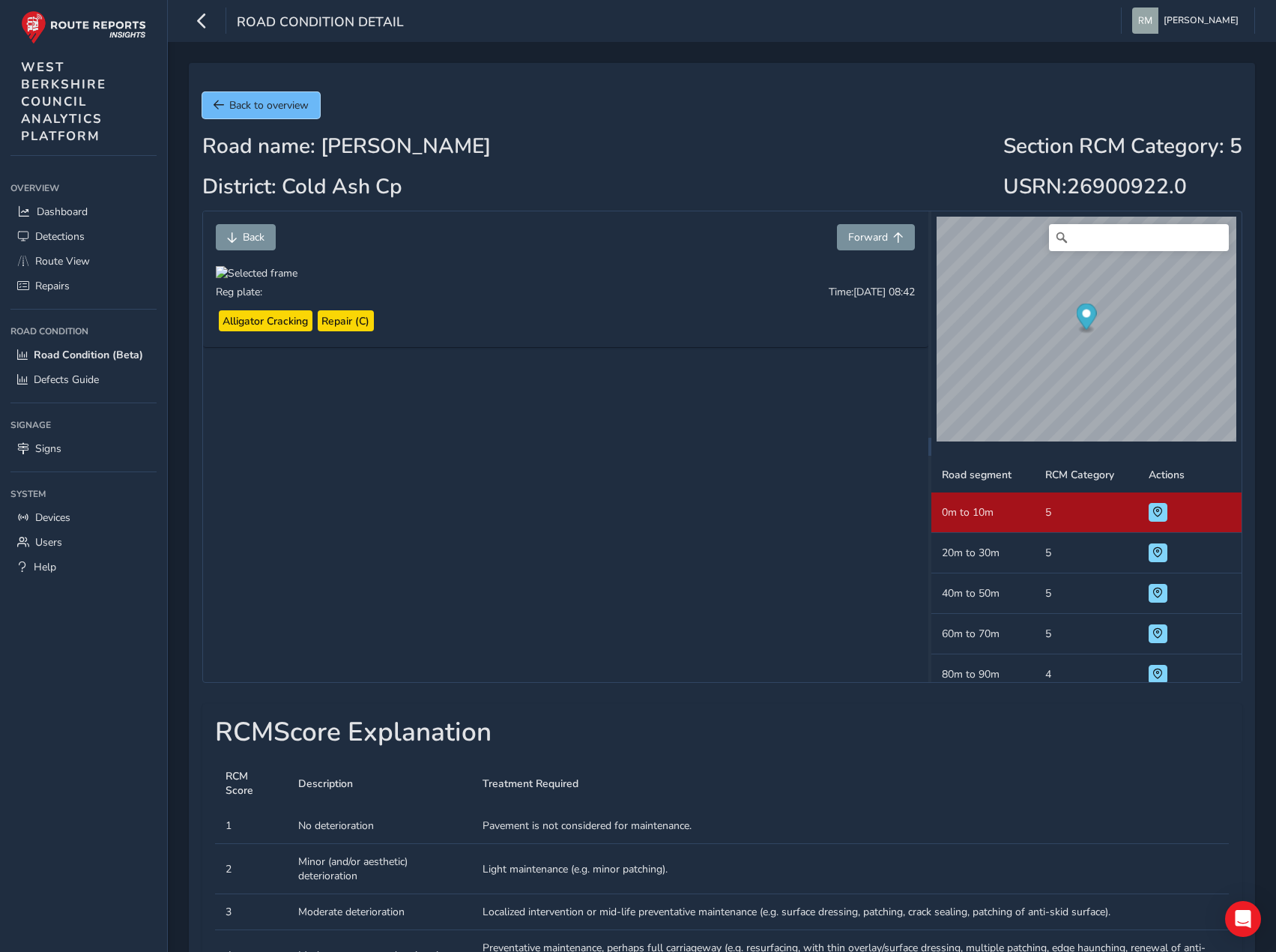
click at [291, 112] on button "Back to overview" at bounding box center [261, 105] width 118 height 26
